Goal: Task Accomplishment & Management: Use online tool/utility

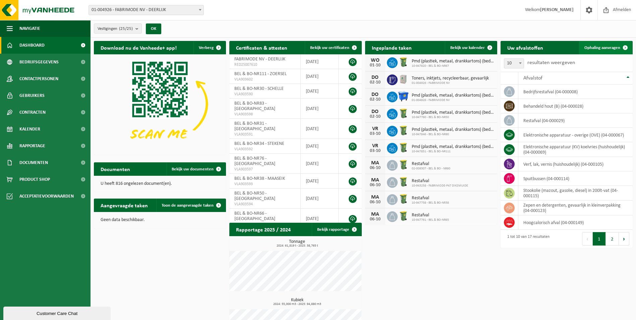
click at [605, 46] on span "Ophaling aanvragen" at bounding box center [603, 48] width 36 height 4
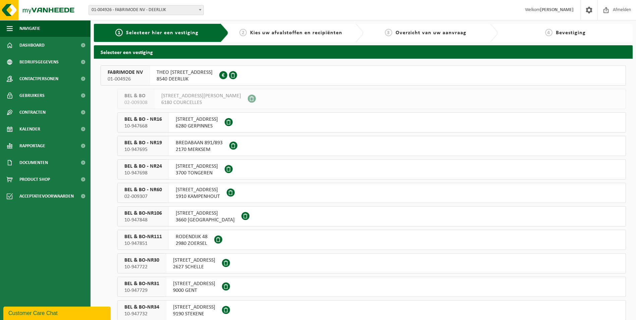
click at [124, 74] on span "FABRIMODE NV" at bounding box center [125, 72] width 35 height 7
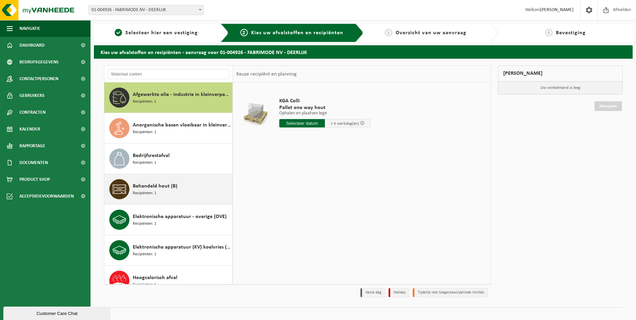
click at [162, 186] on span "Behandeld hout (B)" at bounding box center [155, 186] width 45 height 8
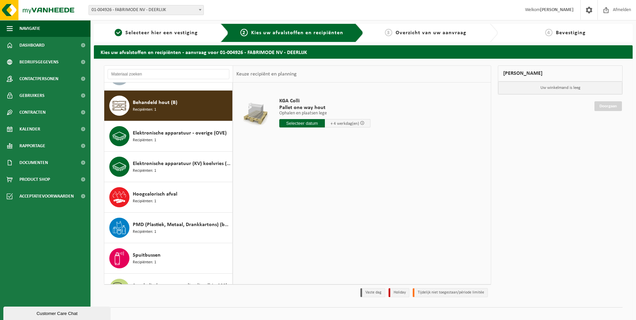
scroll to position [92, 0]
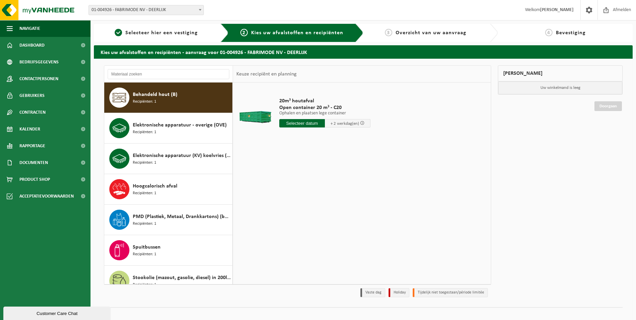
click at [303, 124] on input "text" at bounding box center [302, 123] width 46 height 8
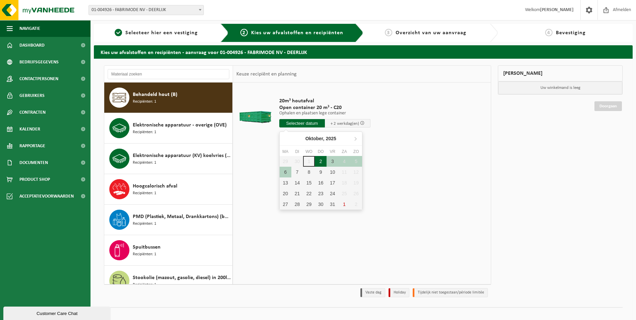
click at [320, 163] on div "2" at bounding box center [321, 161] width 12 height 11
type input "Van 2025-10-02"
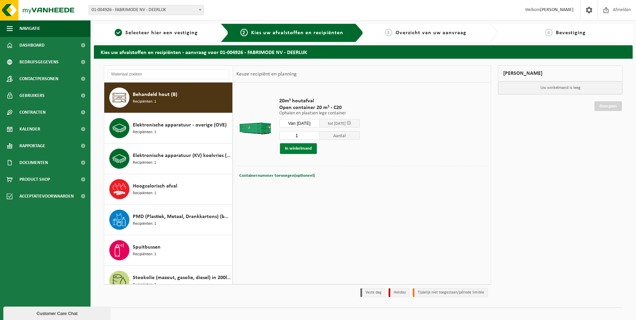
click at [296, 150] on button "In winkelmand" at bounding box center [298, 148] width 37 height 11
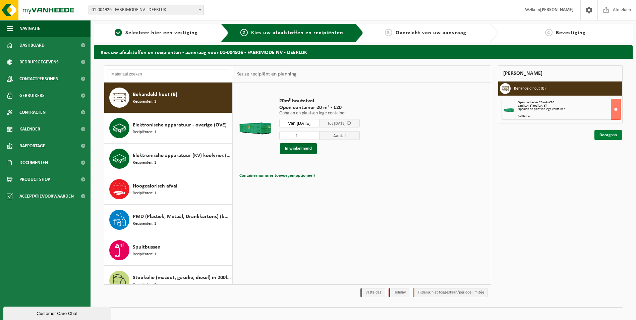
click at [616, 137] on link "Doorgaan" at bounding box center [609, 135] width 28 height 10
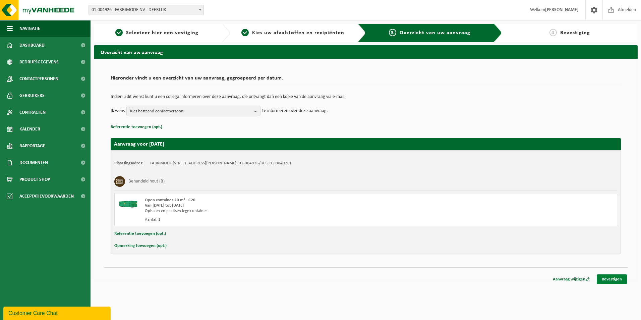
click at [608, 281] on link "Bevestigen" at bounding box center [612, 279] width 30 height 10
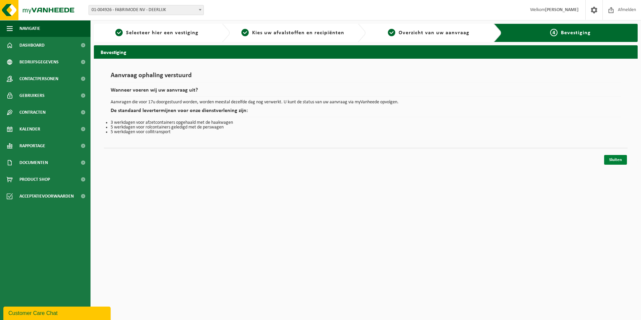
click at [617, 161] on link "Sluiten" at bounding box center [615, 160] width 23 height 10
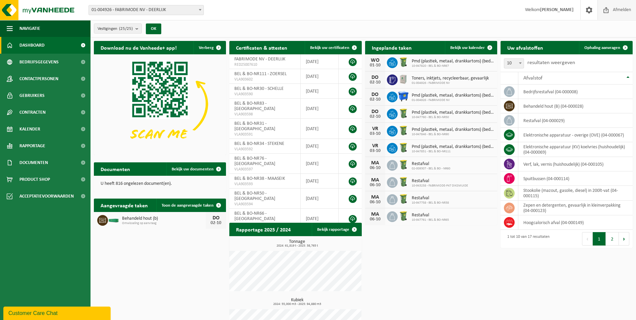
click at [620, 11] on span "Afmelden" at bounding box center [621, 10] width 21 height 20
